Goal: Information Seeking & Learning: Get advice/opinions

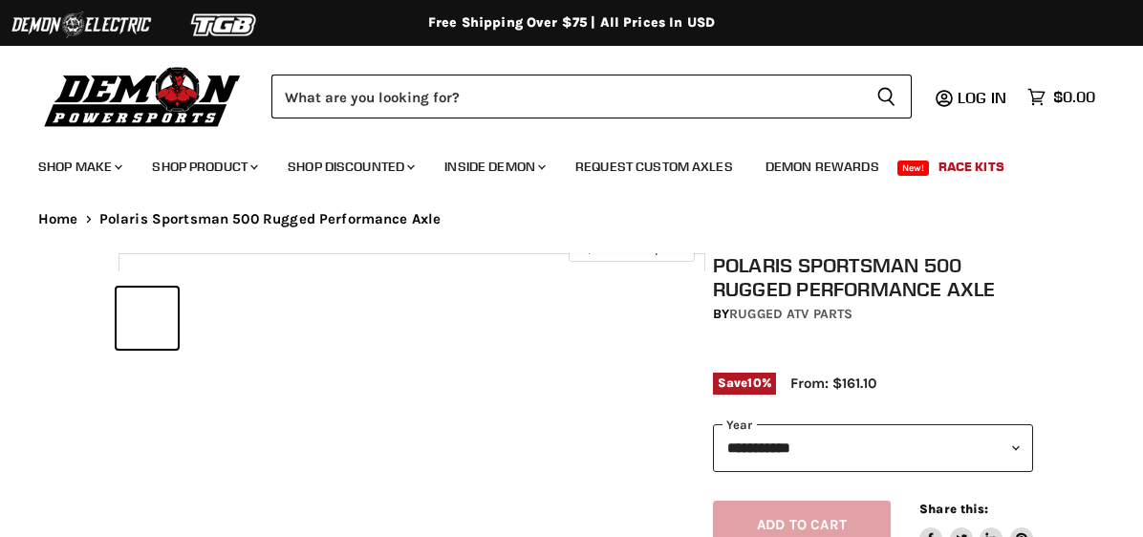
select select "******"
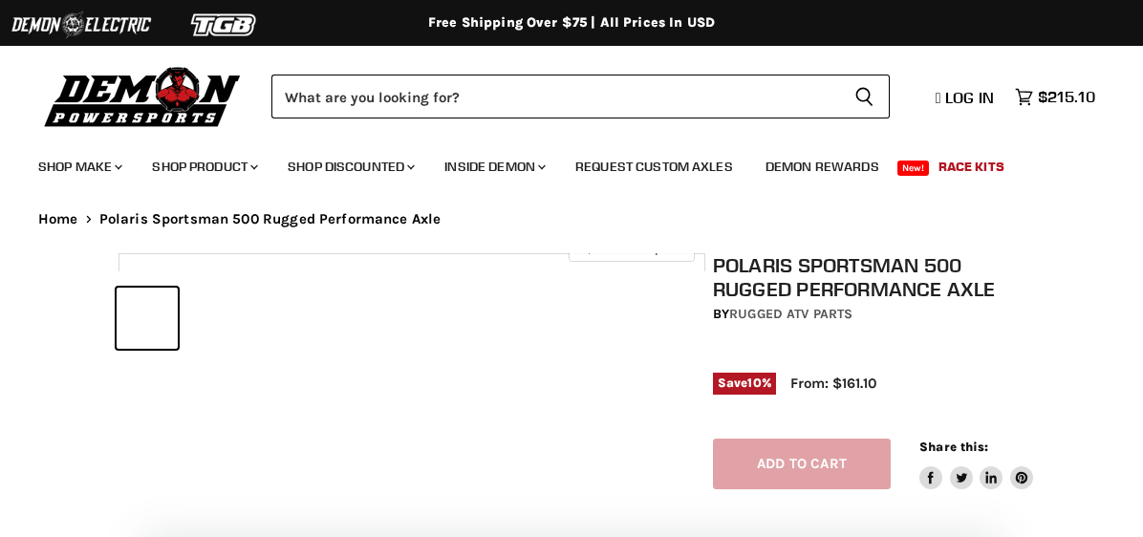
select select "******"
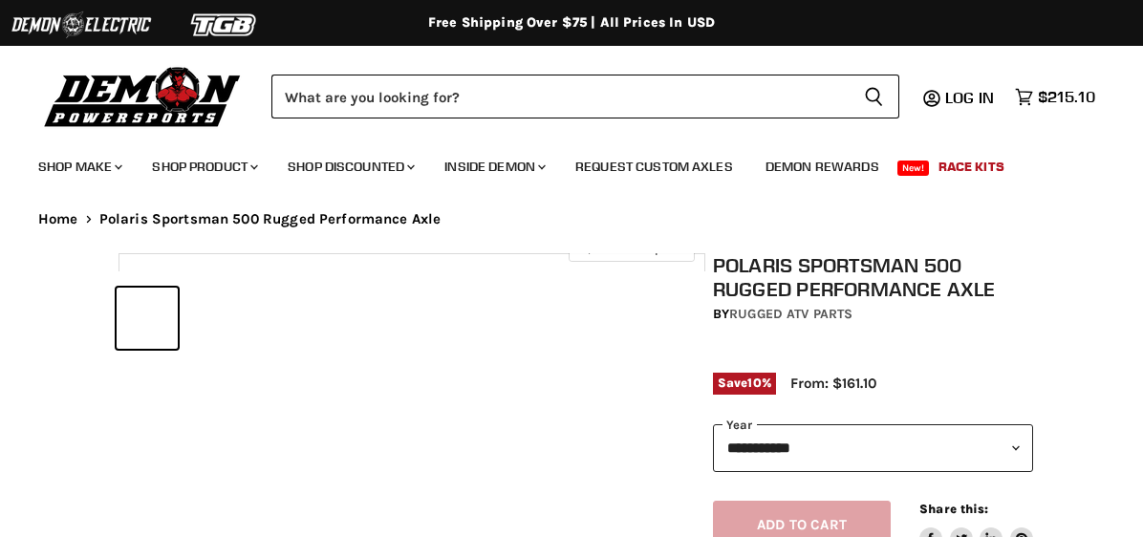
select select "******"
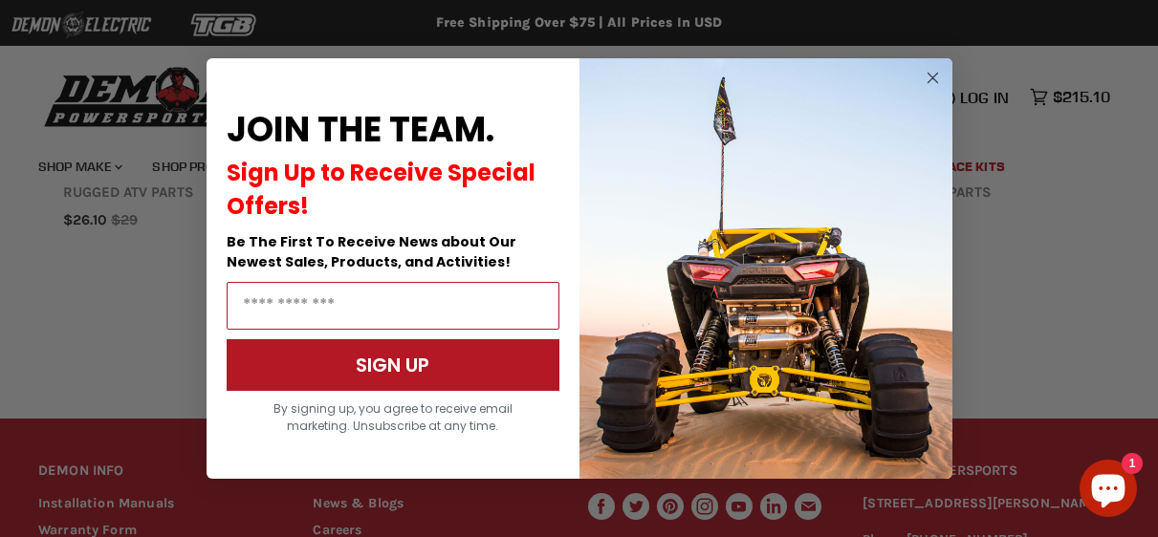
scroll to position [1942, 0]
